Goal: Transaction & Acquisition: Purchase product/service

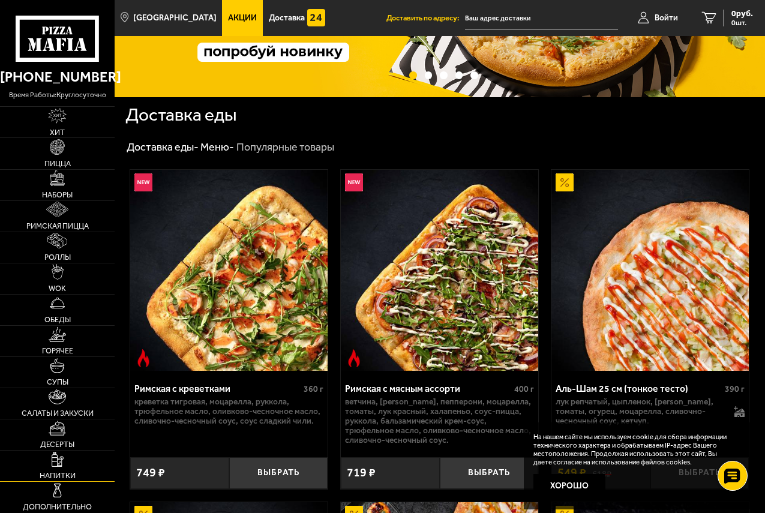
scroll to position [120, 0]
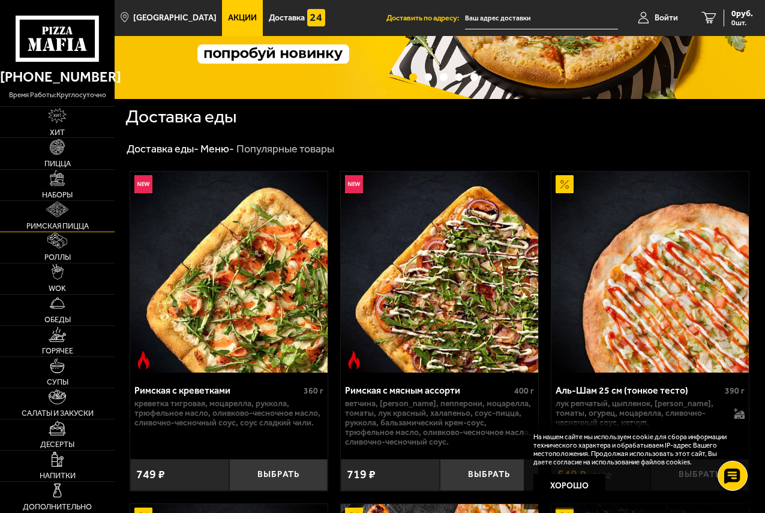
click at [54, 221] on link "Римская пицца" at bounding box center [57, 216] width 115 height 31
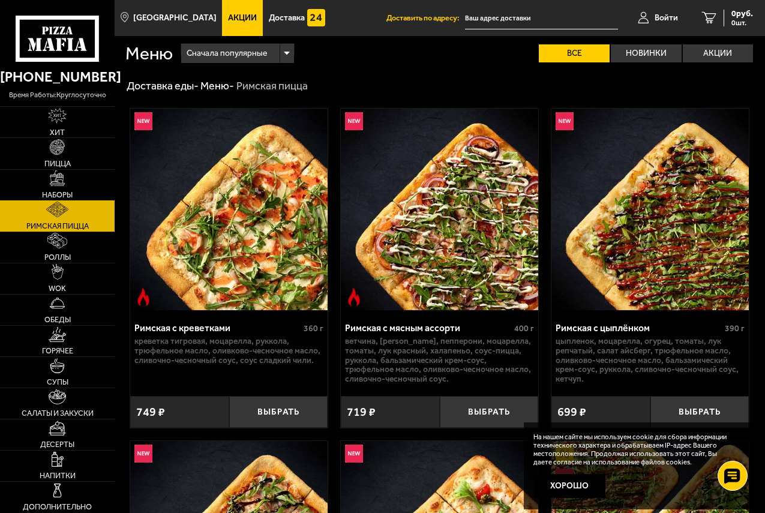
click at [57, 179] on img at bounding box center [58, 178] width 16 height 16
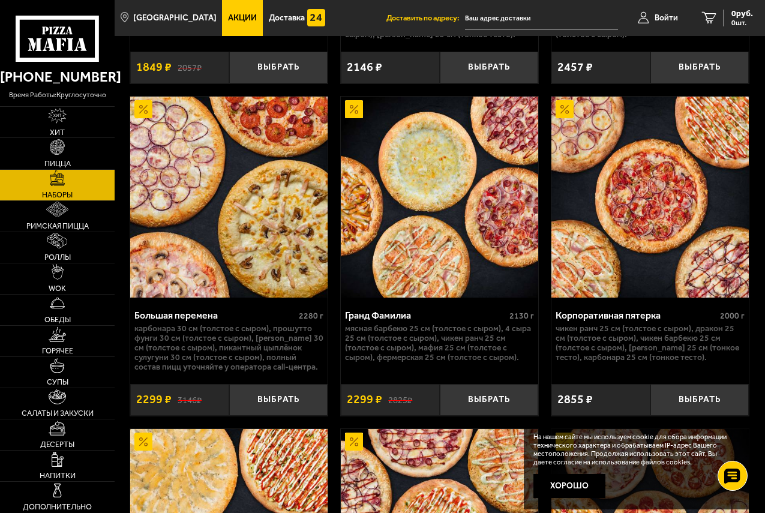
scroll to position [2581, 0]
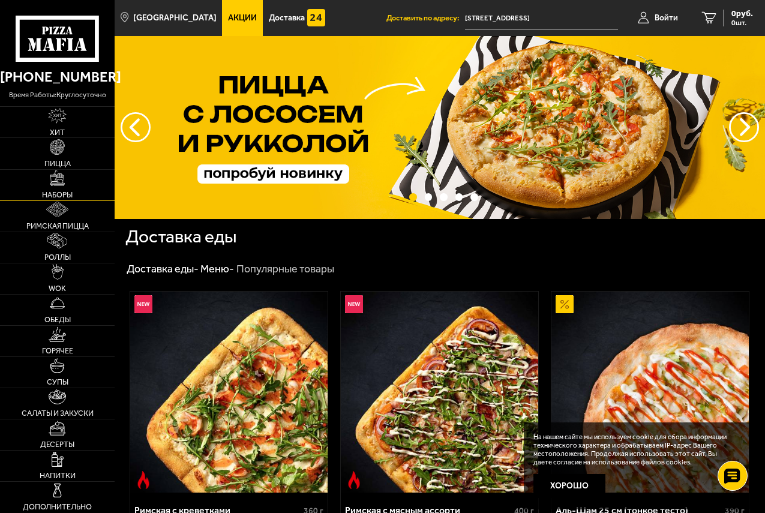
click at [58, 188] on link "Наборы" at bounding box center [57, 185] width 115 height 31
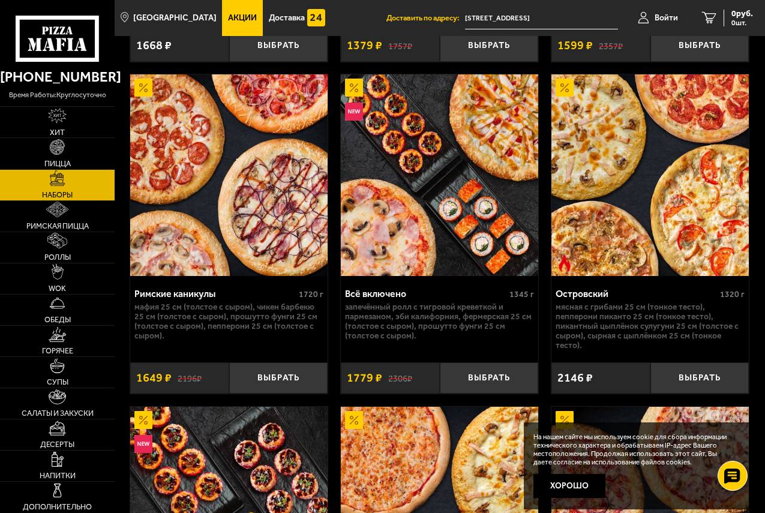
scroll to position [1621, 0]
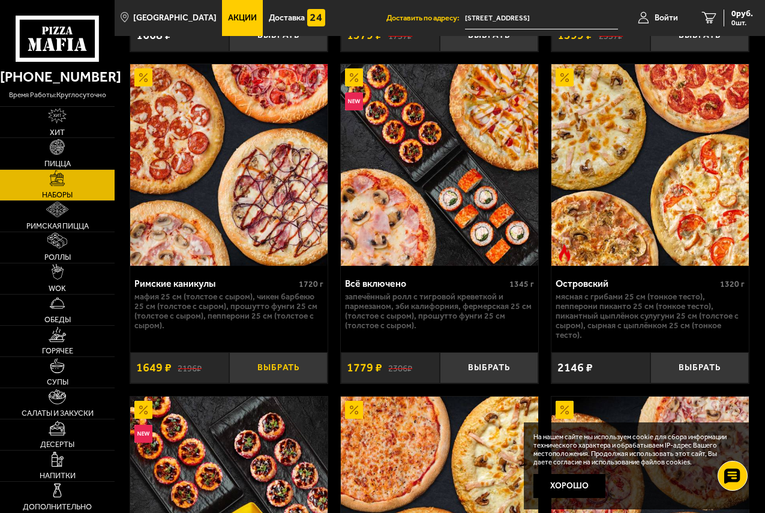
click at [304, 372] on button "Выбрать" at bounding box center [278, 368] width 99 height 32
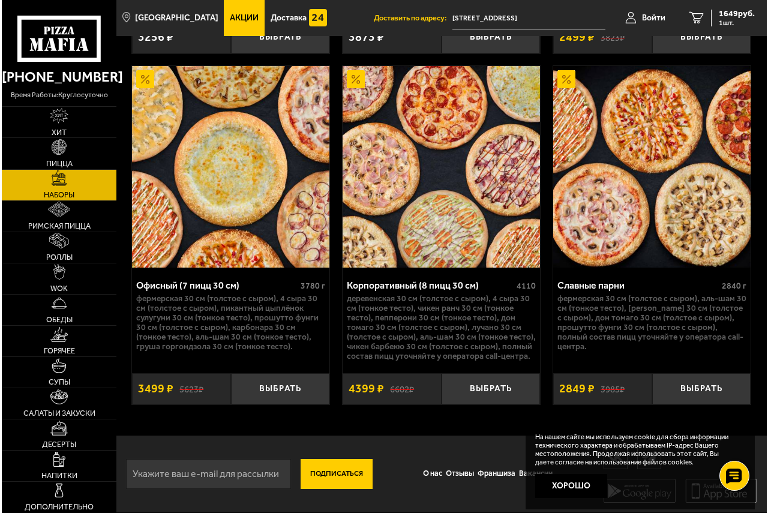
scroll to position [3277, 0]
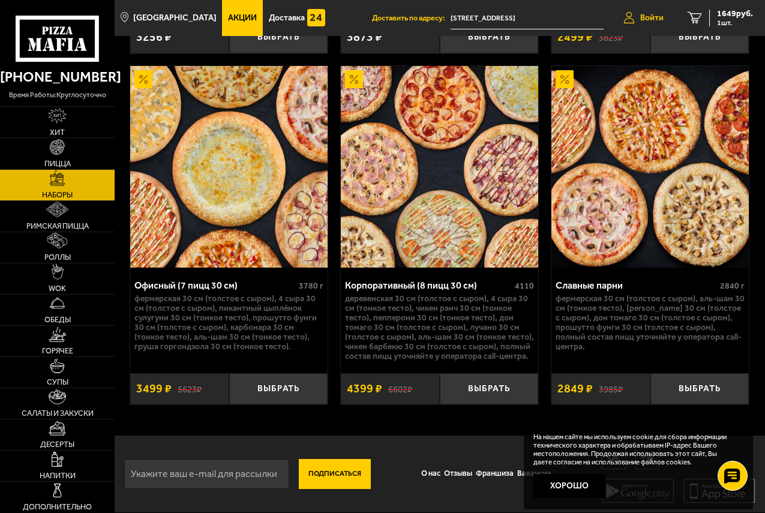
click at [657, 10] on link "Войти" at bounding box center [644, 18] width 64 height 36
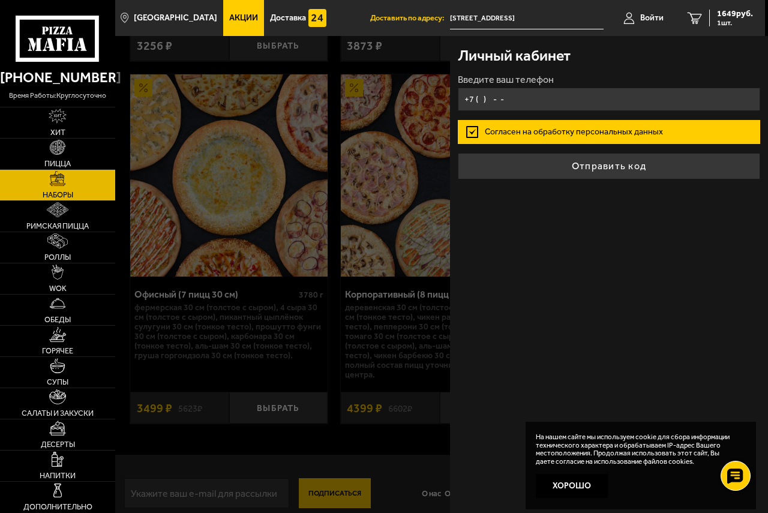
click at [526, 97] on input "+7 ( ) - -" at bounding box center [609, 99] width 302 height 23
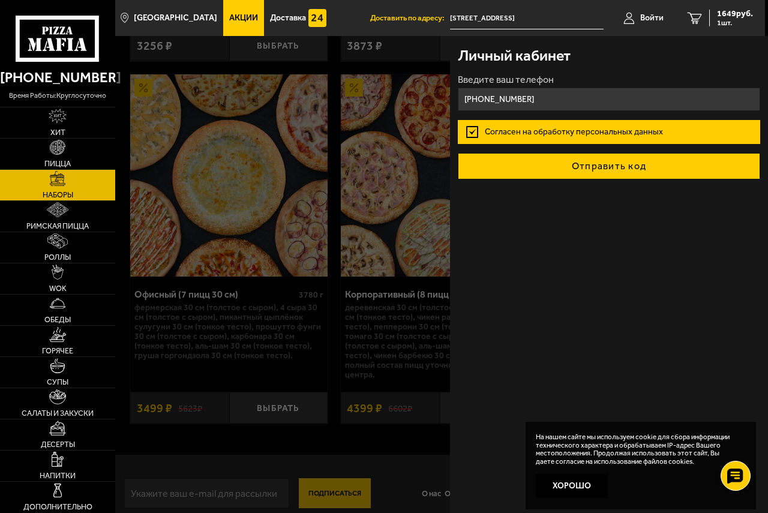
type input "[PHONE_NUMBER]"
click at [602, 163] on button "Отправить код" at bounding box center [609, 166] width 302 height 26
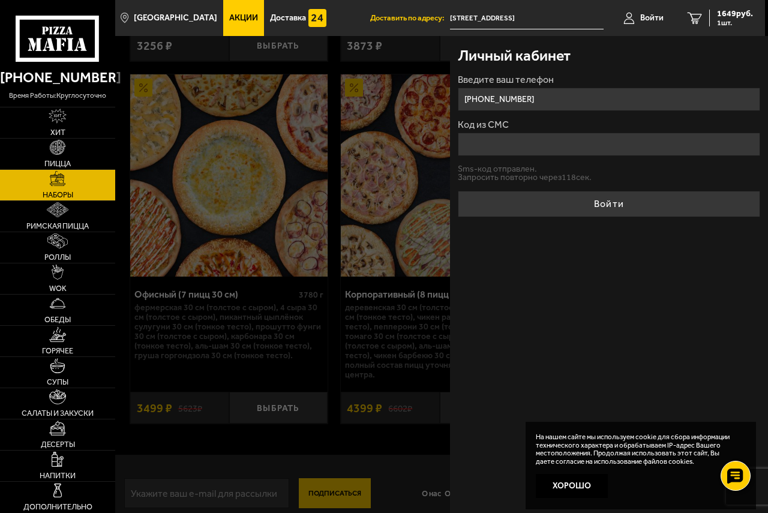
click at [489, 149] on input "Код из СМС" at bounding box center [609, 144] width 302 height 23
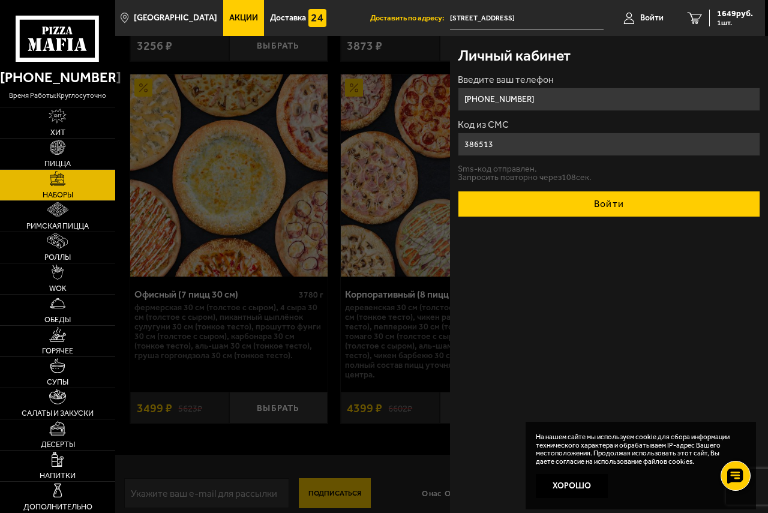
type input "386513"
click at [633, 215] on button "Войти" at bounding box center [609, 204] width 302 height 26
click at [633, 215] on form "Введите ваш телефон [PHONE_NUMBER] Код из СМС 386513 Sms-код отправлен. Запроси…" at bounding box center [609, 146] width 302 height 142
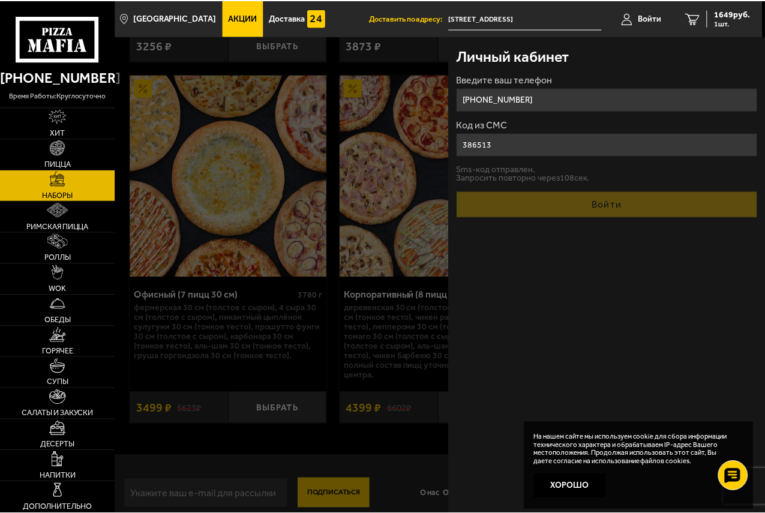
scroll to position [3258, 0]
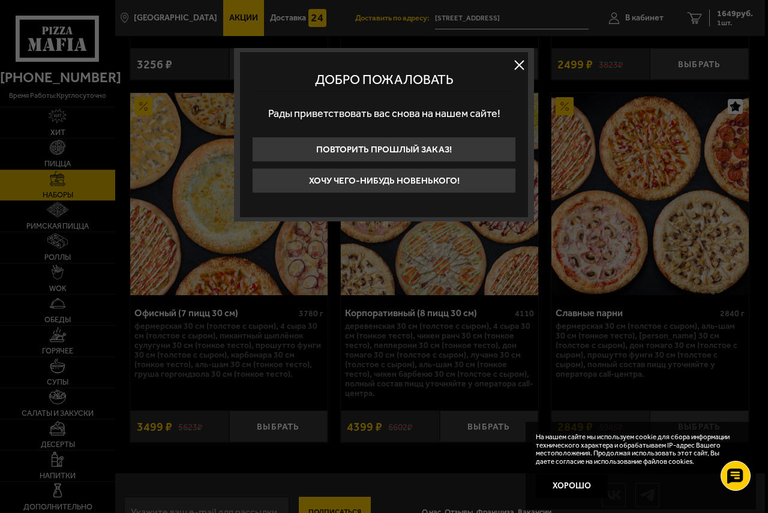
click at [519, 64] on button at bounding box center [519, 65] width 18 height 18
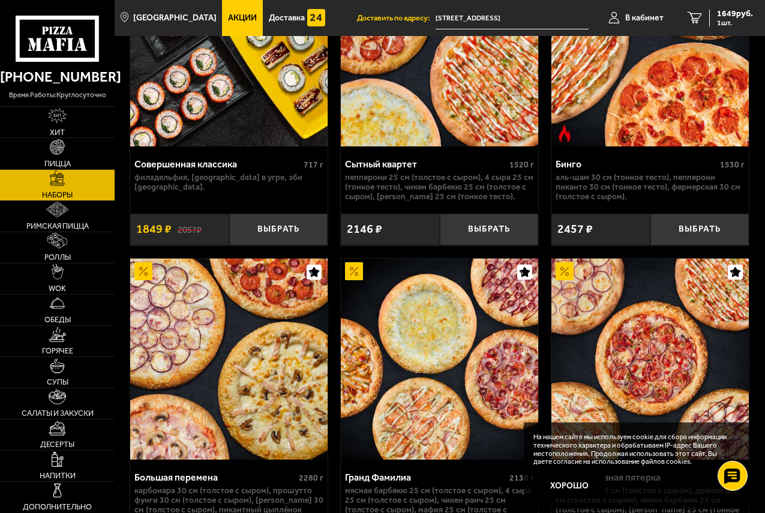
scroll to position [2358, 0]
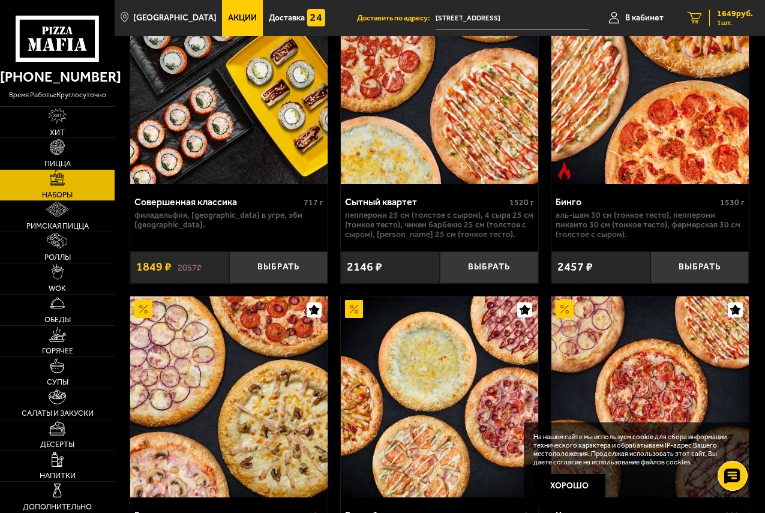
click at [727, 14] on span "1649 руб." at bounding box center [735, 14] width 36 height 8
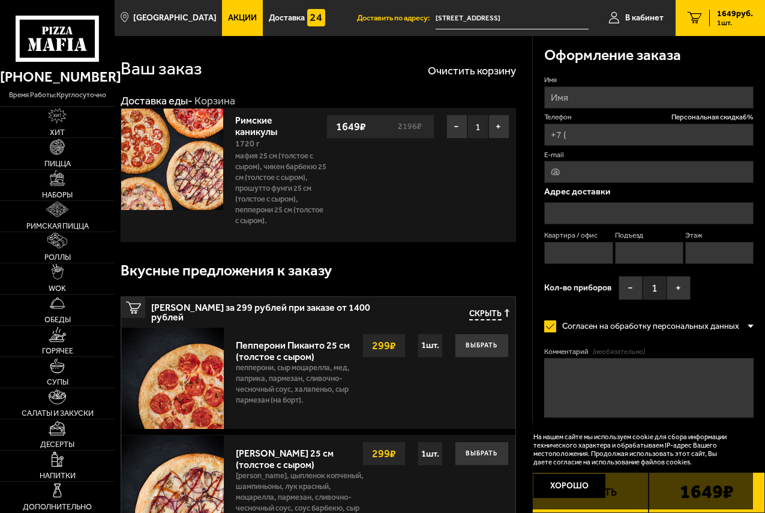
type input "[PHONE_NUMBER]"
type input "[STREET_ADDRESS]"
type input "76"
type input "2"
type input "3"
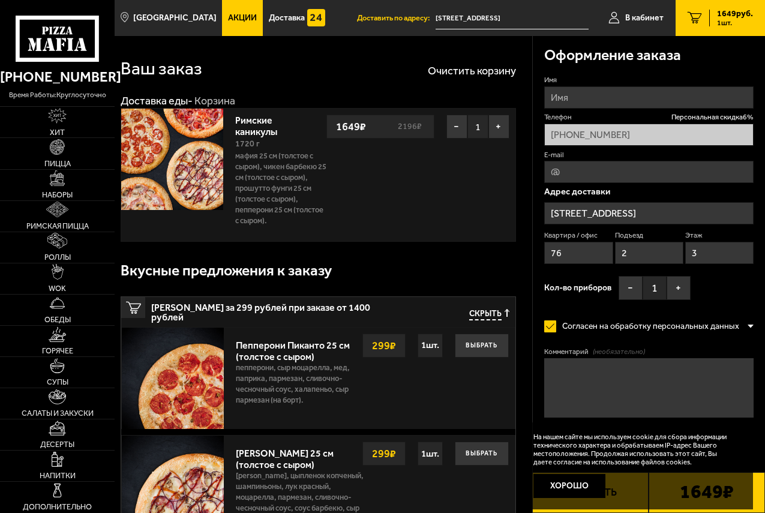
type input "[STREET_ADDRESS]"
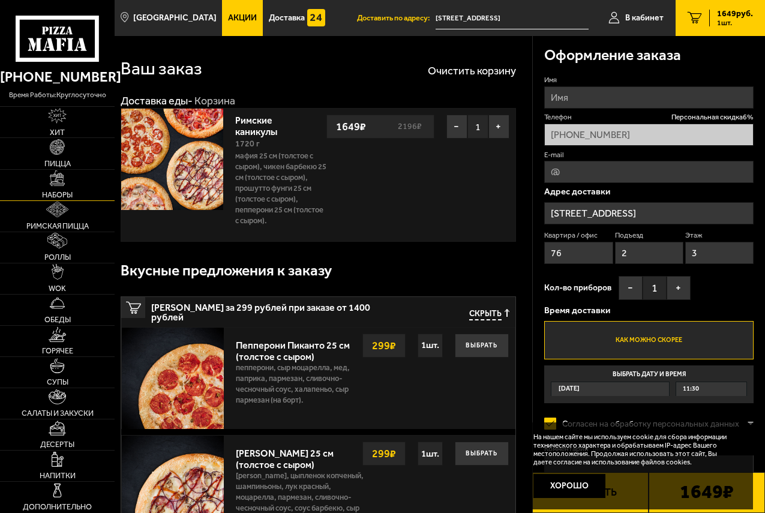
click at [61, 187] on link "Наборы" at bounding box center [57, 185] width 115 height 31
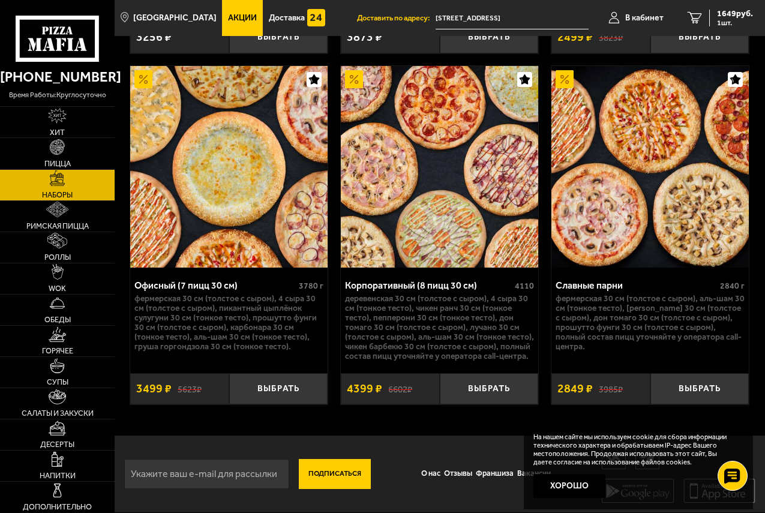
scroll to position [3277, 0]
click at [728, 17] on span "1649 руб." at bounding box center [735, 14] width 36 height 8
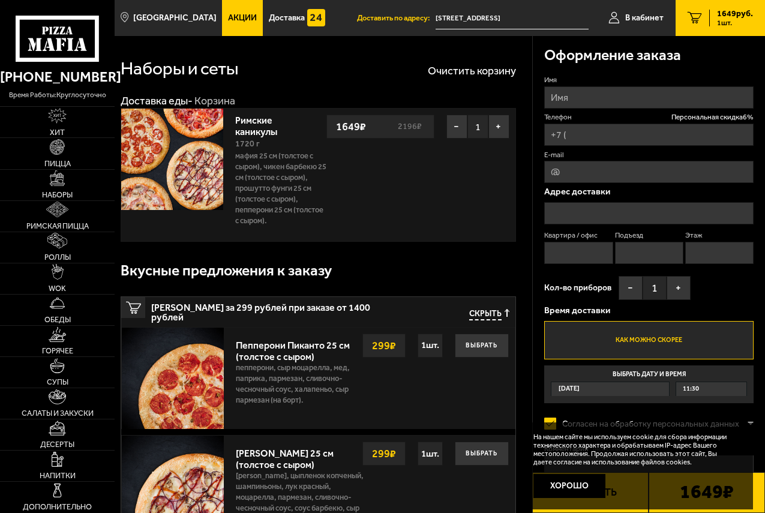
type input "[PHONE_NUMBER]"
type input "[STREET_ADDRESS]"
type input "76"
type input "2"
type input "3"
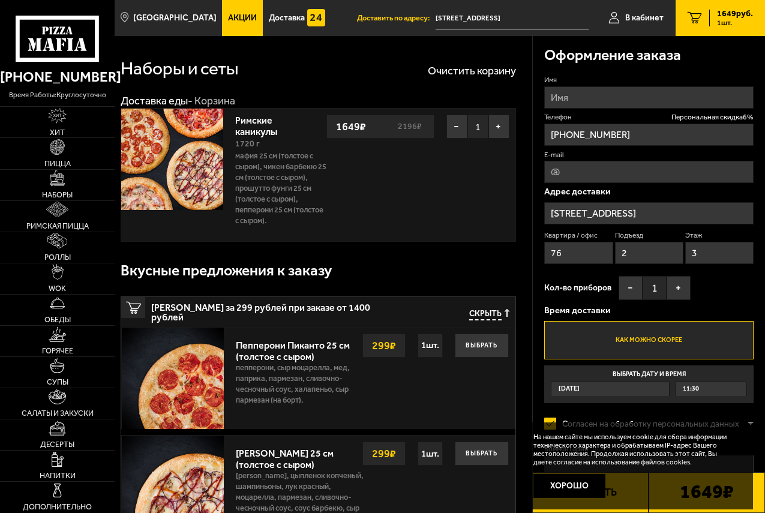
type input "[STREET_ADDRESS]"
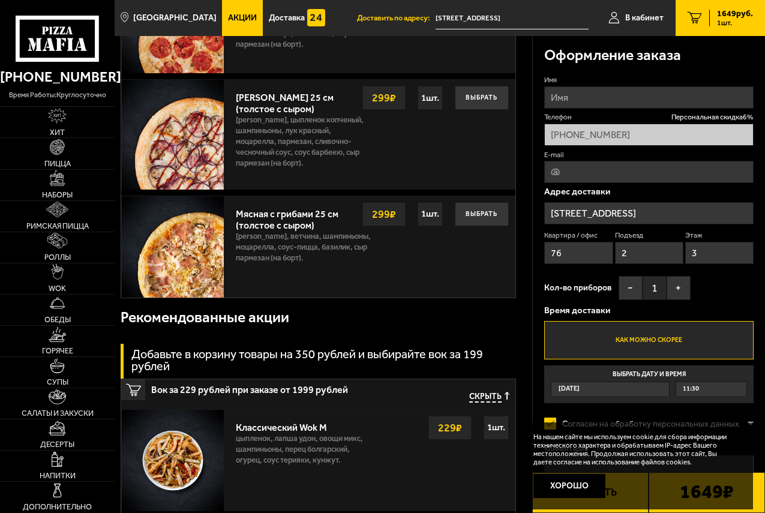
scroll to position [300, 0]
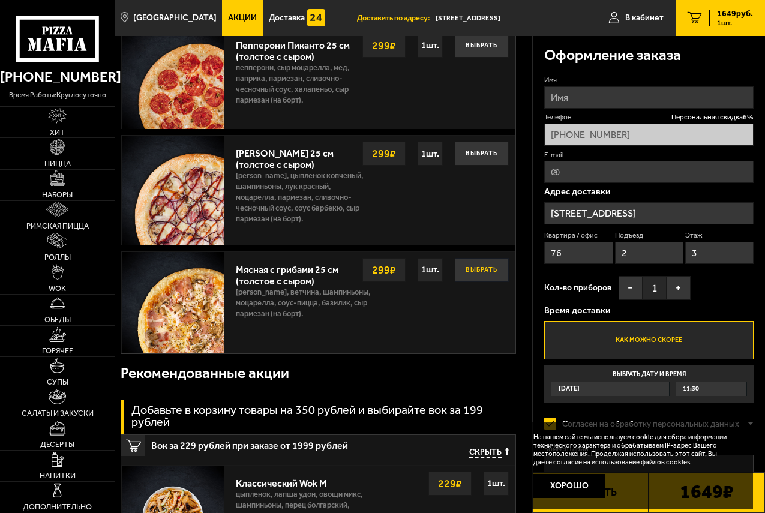
click at [465, 272] on button "Выбрать" at bounding box center [482, 270] width 54 height 24
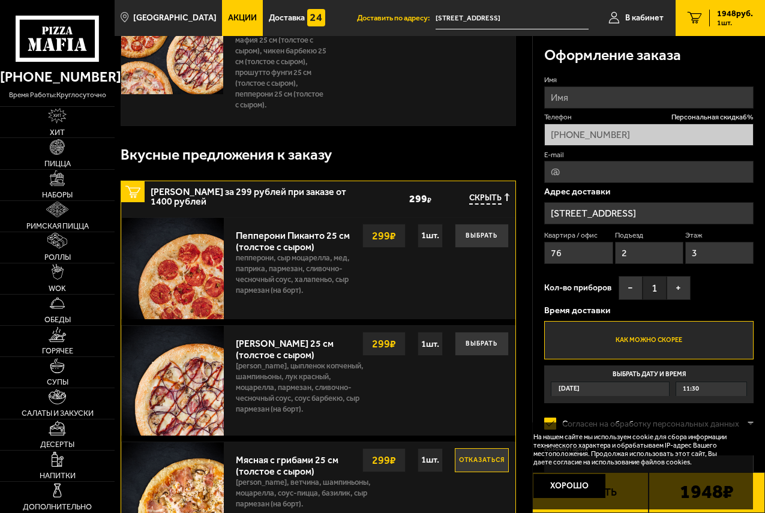
scroll to position [120, 0]
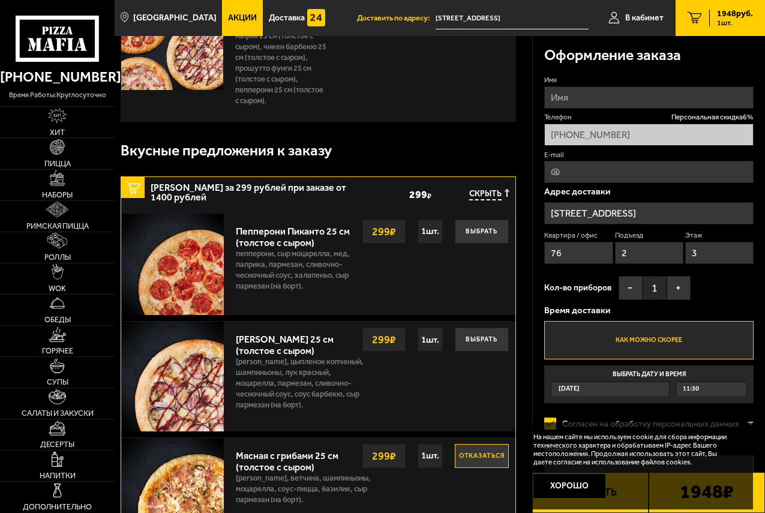
click at [558, 486] on button "Хорошо" at bounding box center [570, 486] width 72 height 24
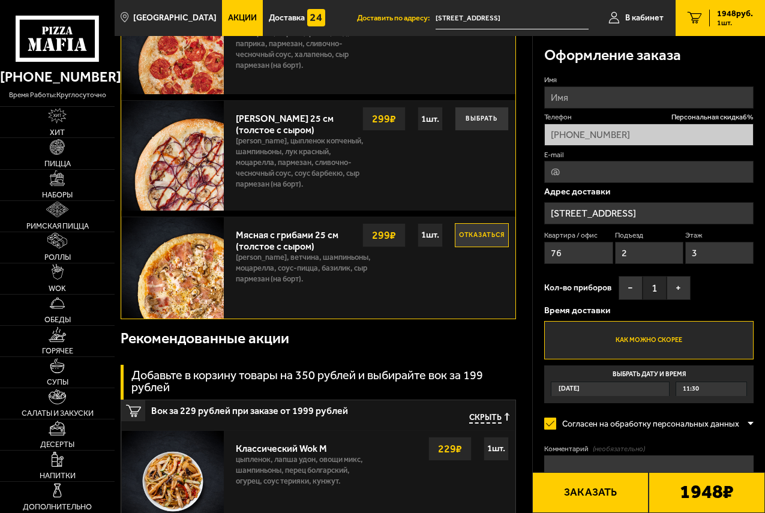
scroll to position [360, 0]
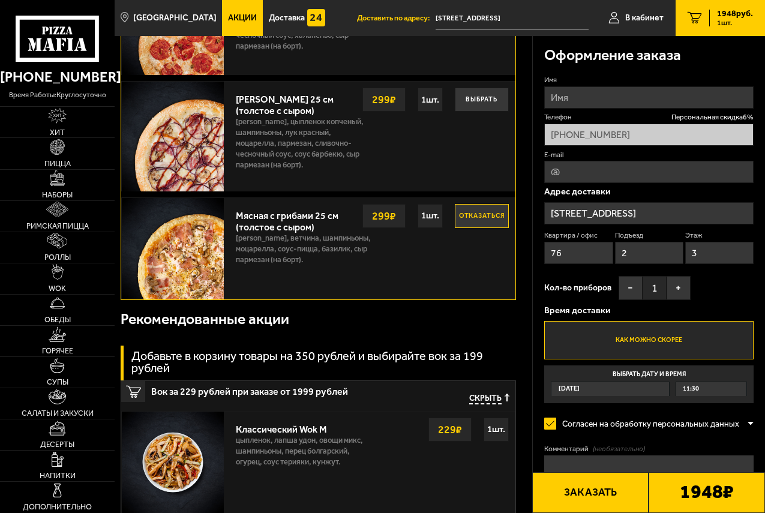
click at [604, 104] on input "Имя" at bounding box center [648, 97] width 209 height 22
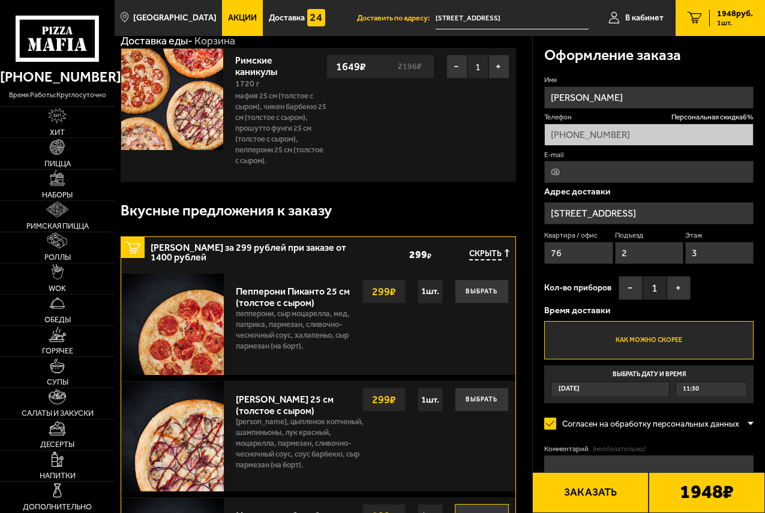
scroll to position [0, 0]
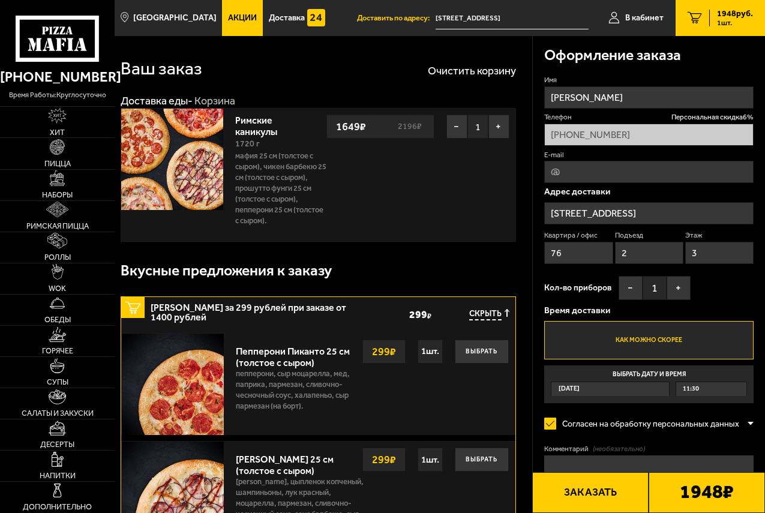
type input "[PERSON_NAME]"
click at [713, 387] on div "11:30" at bounding box center [712, 389] width 70 height 14
click at [0, 0] on input "Выбрать дату и время [DATE] 11:30" at bounding box center [0, 0] width 0 height 0
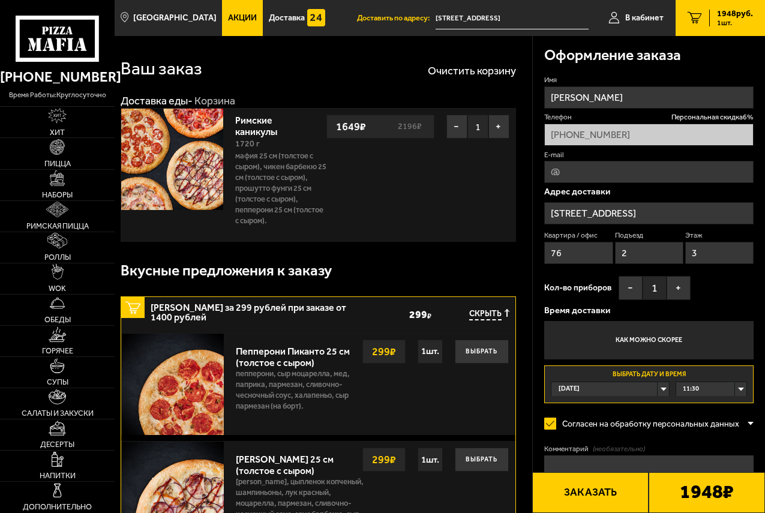
click at [708, 389] on div "11:30" at bounding box center [712, 389] width 70 height 14
click at [708, 403] on li "11:30" at bounding box center [711, 403] width 69 height 15
click at [629, 496] on button "Заказать" at bounding box center [590, 492] width 116 height 41
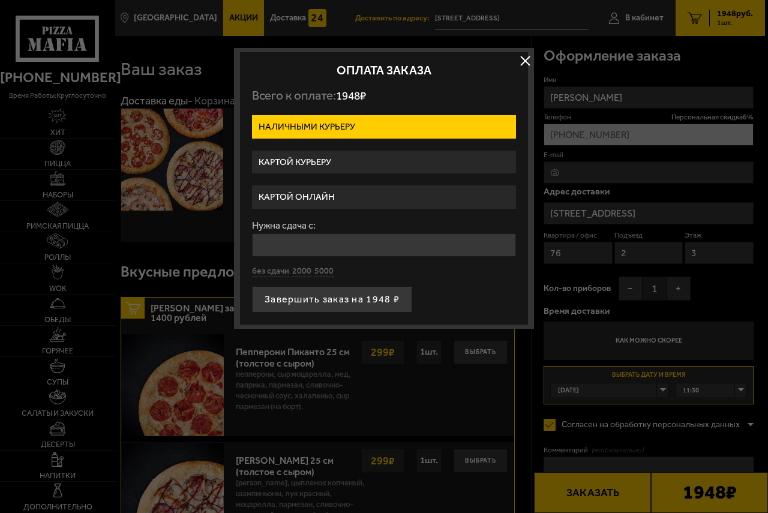
click at [322, 193] on label "Картой онлайн" at bounding box center [384, 196] width 264 height 23
click at [0, 0] on input "Картой онлайн" at bounding box center [0, 0] width 0 height 0
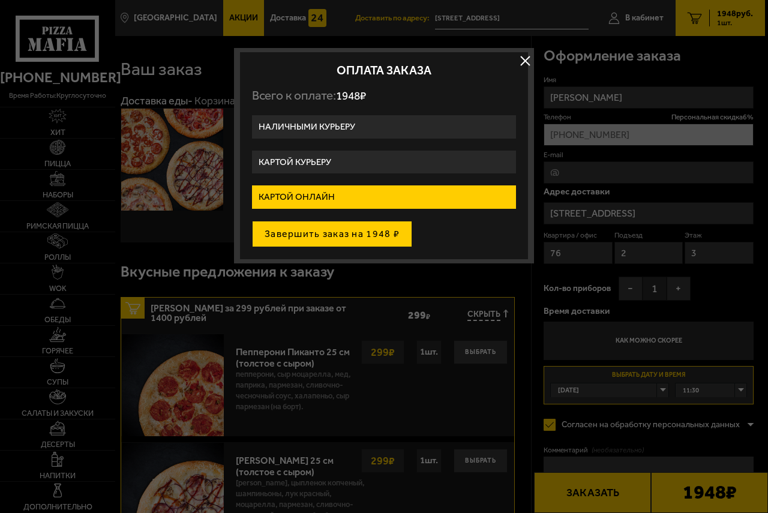
click at [340, 234] on button "Завершить заказ на 1948 ₽" at bounding box center [332, 234] width 160 height 26
